Goal: Transaction & Acquisition: Purchase product/service

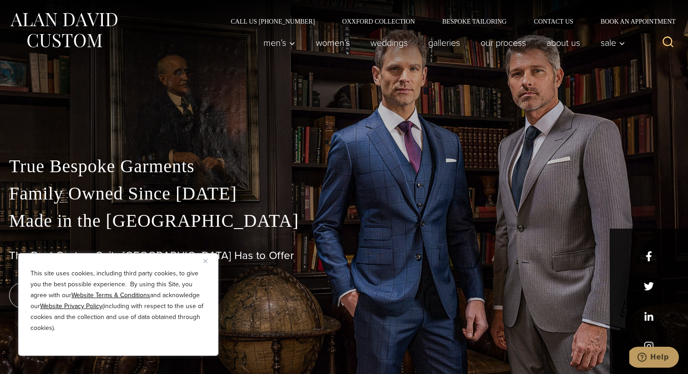
click at [205, 263] on button "Close" at bounding box center [208, 261] width 11 height 11
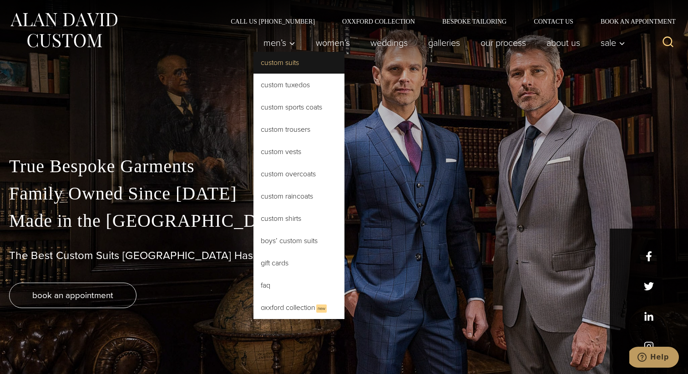
click at [280, 61] on link "Custom Suits" at bounding box center [298, 63] width 91 height 22
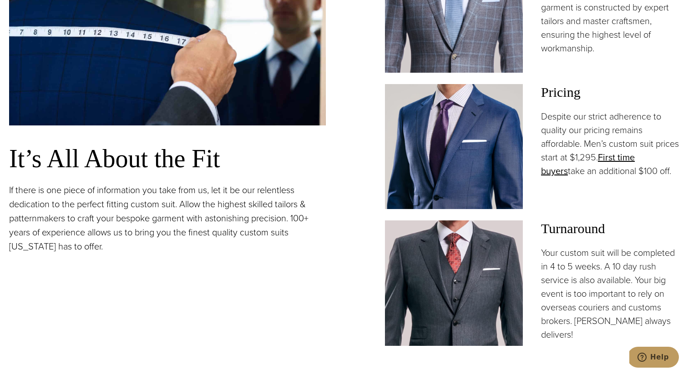
scroll to position [715, 0]
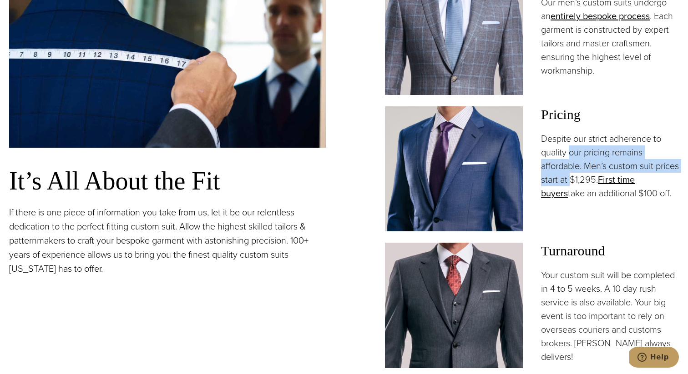
drag, startPoint x: 571, startPoint y: 149, endPoint x: 597, endPoint y: 186, distance: 45.2
click at [597, 186] on p "Despite our strict adherence to quality our pricing remains affordable. Men’s c…" at bounding box center [610, 166] width 138 height 68
click at [603, 195] on p "Despite our strict adherence to quality our pricing remains affordable. Men’s c…" at bounding box center [610, 166] width 138 height 68
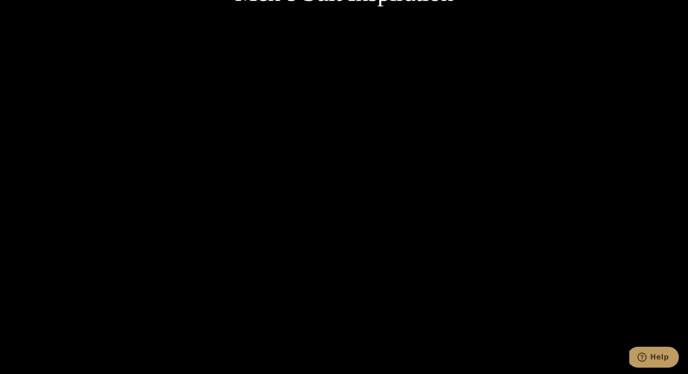
scroll to position [1395, 0]
